Goal: Transaction & Acquisition: Purchase product/service

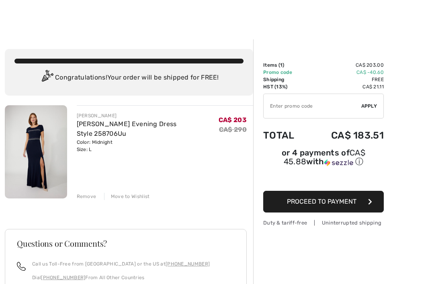
scroll to position [41, 0]
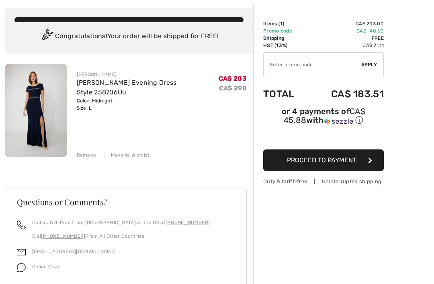
click at [287, 62] on input "TEXT" at bounding box center [313, 65] width 98 height 24
click at [323, 69] on input "TEXT" at bounding box center [313, 65] width 98 height 24
click at [288, 69] on input "TEXT" at bounding box center [313, 65] width 98 height 24
click at [313, 70] on input "TEXT" at bounding box center [313, 65] width 98 height 24
click at [296, 68] on input "TEXT" at bounding box center [313, 65] width 98 height 24
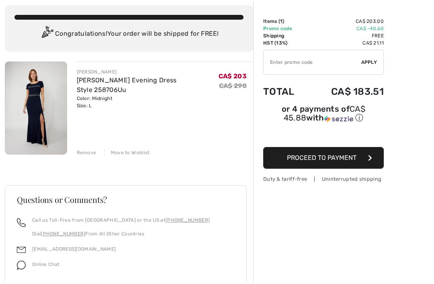
click at [289, 67] on input "TEXT" at bounding box center [313, 65] width 98 height 24
paste input "code"
type input "C"
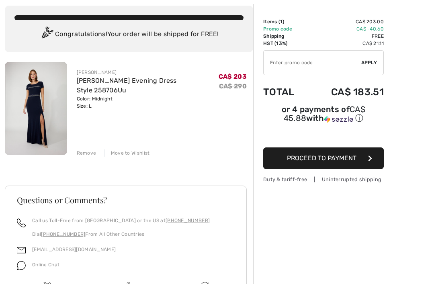
scroll to position [44, 0]
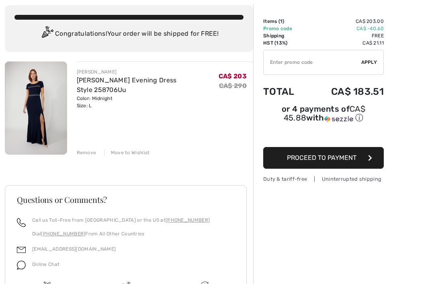
click at [320, 64] on input "TEXT" at bounding box center [313, 62] width 98 height 24
paste input "OC0014F62F"
type input "OC0014F62F"
click at [370, 66] on span "Apply" at bounding box center [370, 62] width 16 height 7
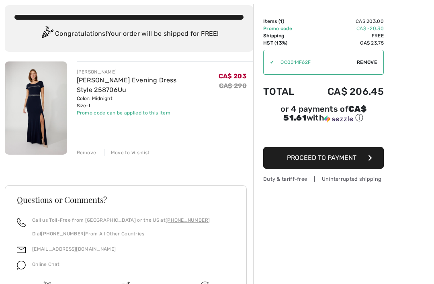
click at [416, 73] on div "Order Summary Details Items ( 1 ) CA$ 203.00 Promo code CA$ -20.30 Shipping Fre…" at bounding box center [343, 183] width 181 height 374
click at [373, 63] on span "Remove" at bounding box center [367, 62] width 20 height 7
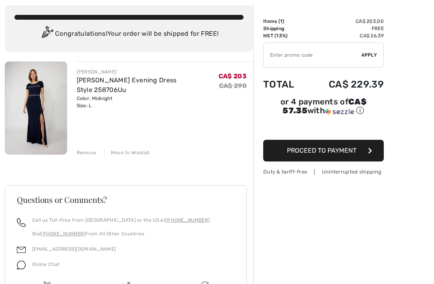
click at [278, 56] on input "TEXT" at bounding box center [313, 55] width 98 height 24
type input "EXTRA20"
click at [380, 55] on div "✔ Apply Remove" at bounding box center [323, 55] width 121 height 25
click at [378, 55] on div "✔ Apply Remove" at bounding box center [323, 55] width 121 height 25
click at [371, 56] on span "Apply" at bounding box center [370, 54] width 16 height 7
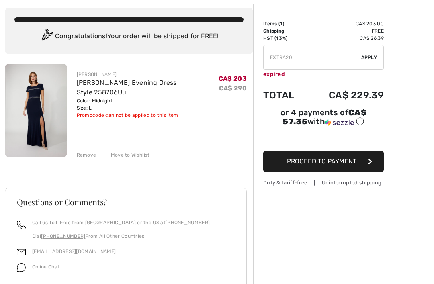
scroll to position [0, 0]
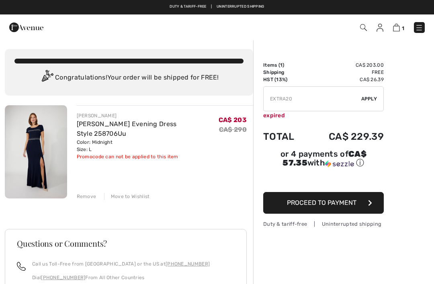
click at [31, 27] on img at bounding box center [26, 27] width 34 height 16
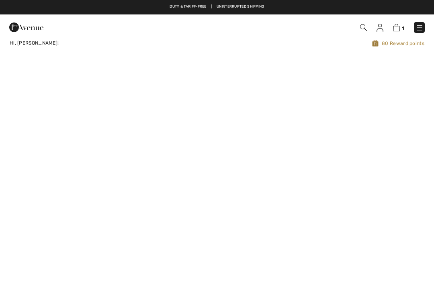
checkbox input "true"
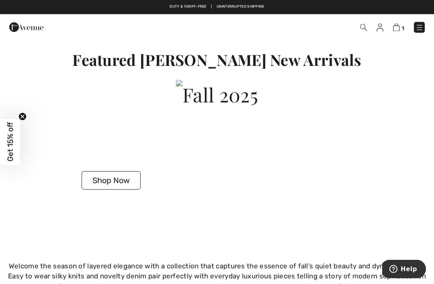
scroll to position [1724, 0]
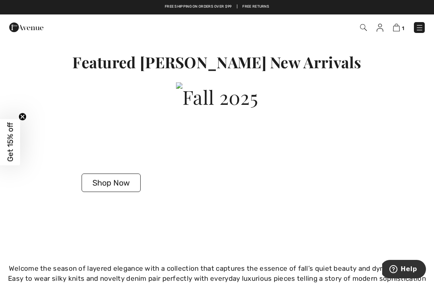
click at [397, 28] on img at bounding box center [396, 28] width 7 height 8
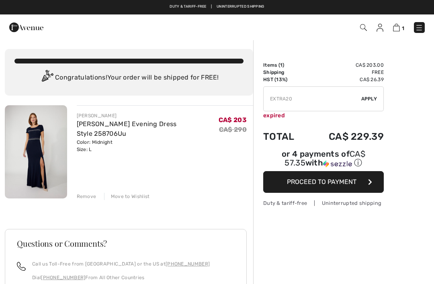
checkbox input "true"
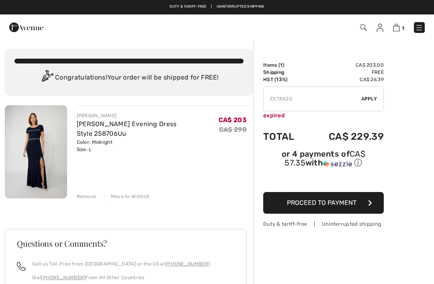
click at [371, 100] on span "Apply" at bounding box center [370, 98] width 16 height 7
click at [371, 96] on span "Apply" at bounding box center [370, 98] width 16 height 7
